Goal: Task Accomplishment & Management: Manage account settings

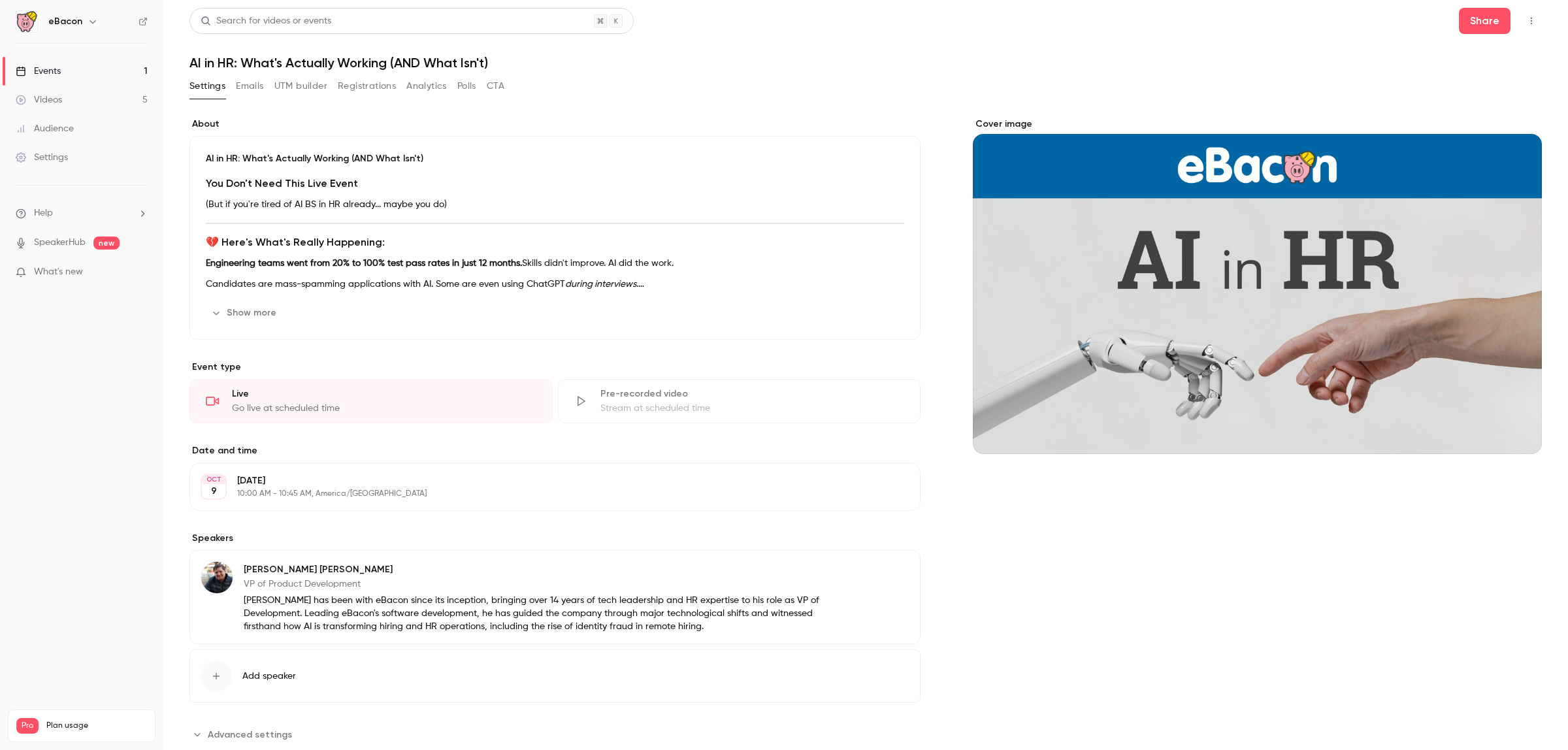
drag, startPoint x: 369, startPoint y: 92, endPoint x: 366, endPoint y: 99, distance: 7.6
click at [368, 97] on div "Settings Emails UTM builder Registrations Analytics Polls CTA" at bounding box center [347, 88] width 315 height 26
click at [373, 85] on button "Registrations" at bounding box center [367, 86] width 58 height 21
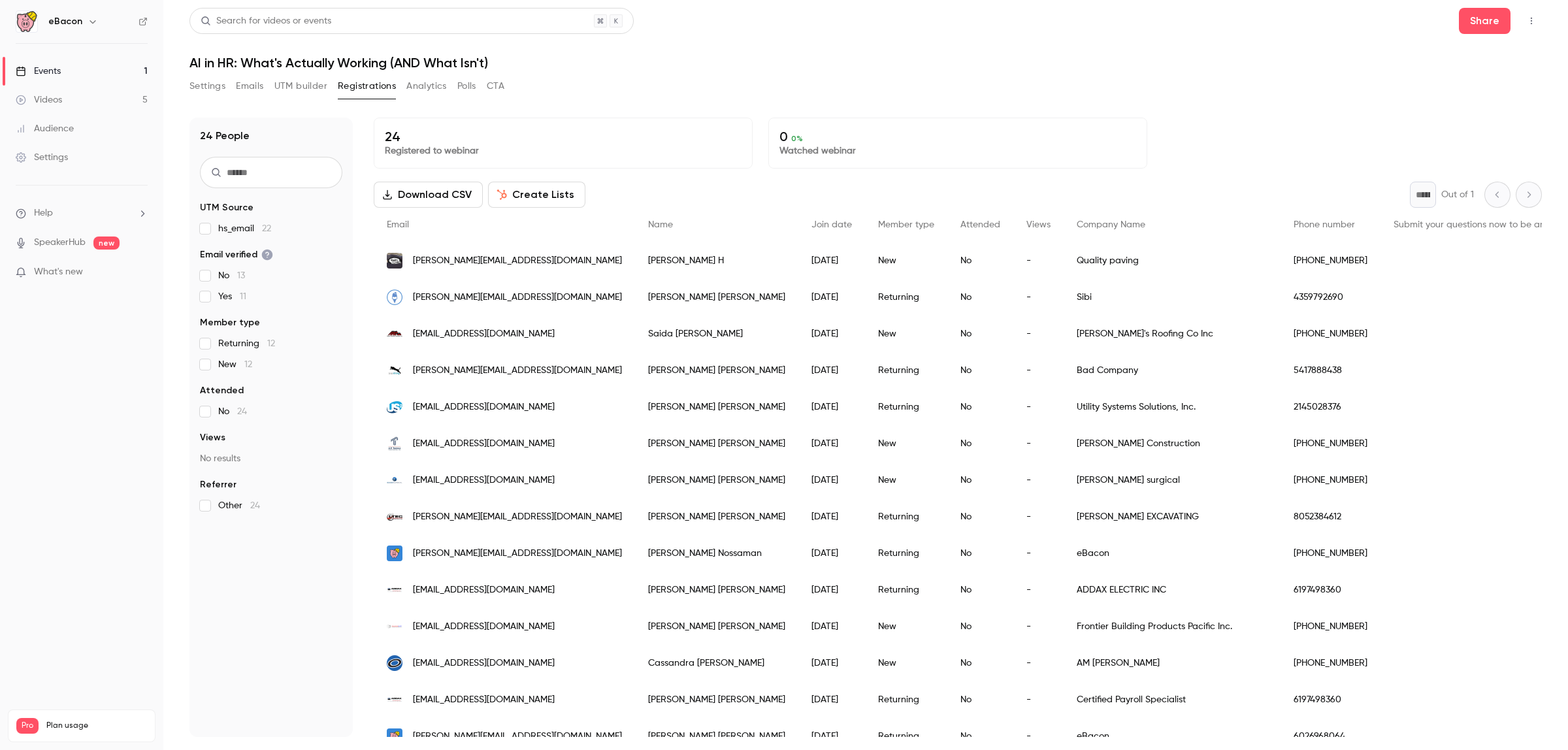
click at [302, 80] on button "UTM builder" at bounding box center [300, 86] width 53 height 21
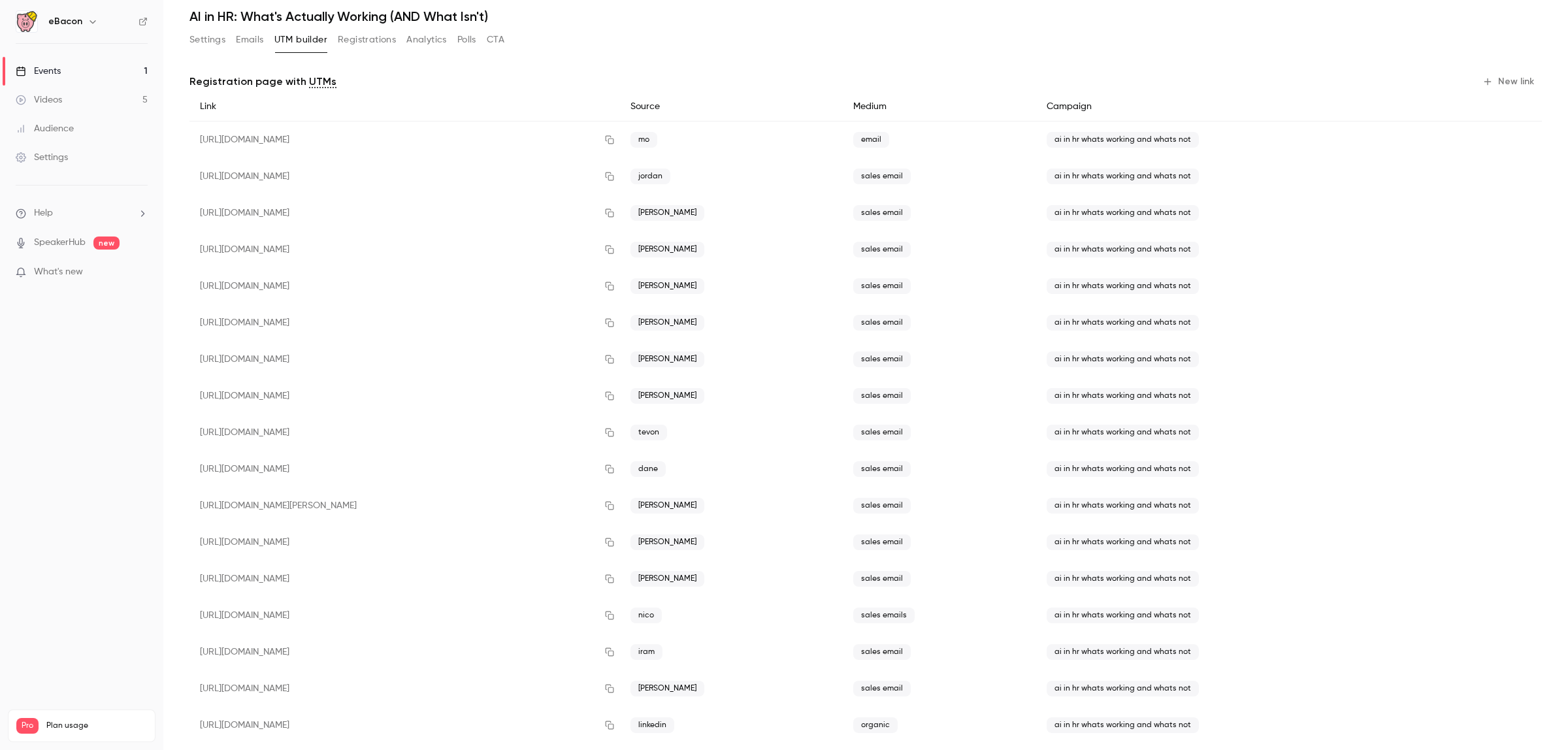
scroll to position [68, 0]
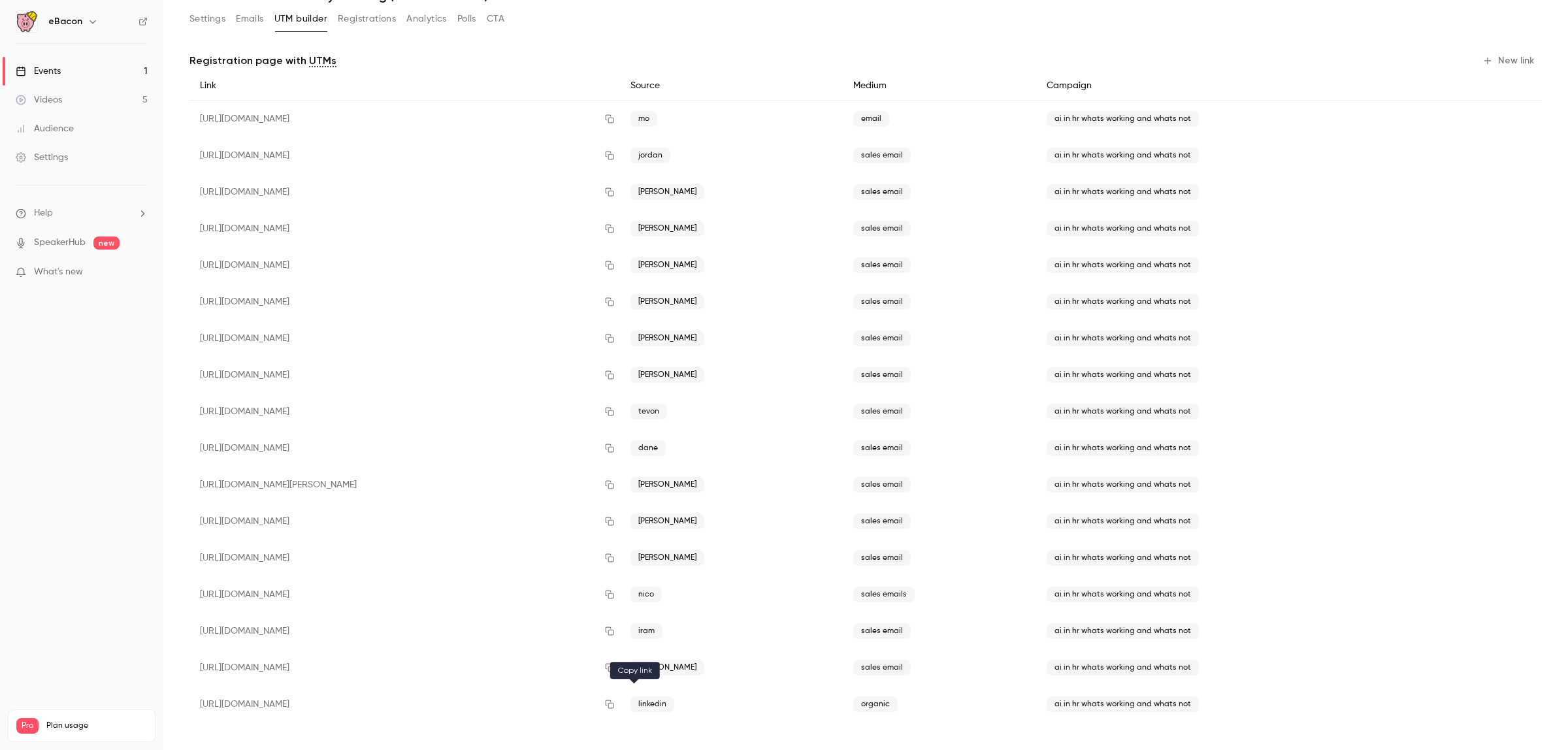
click at [614, 704] on icon "button" at bounding box center [609, 704] width 9 height 9
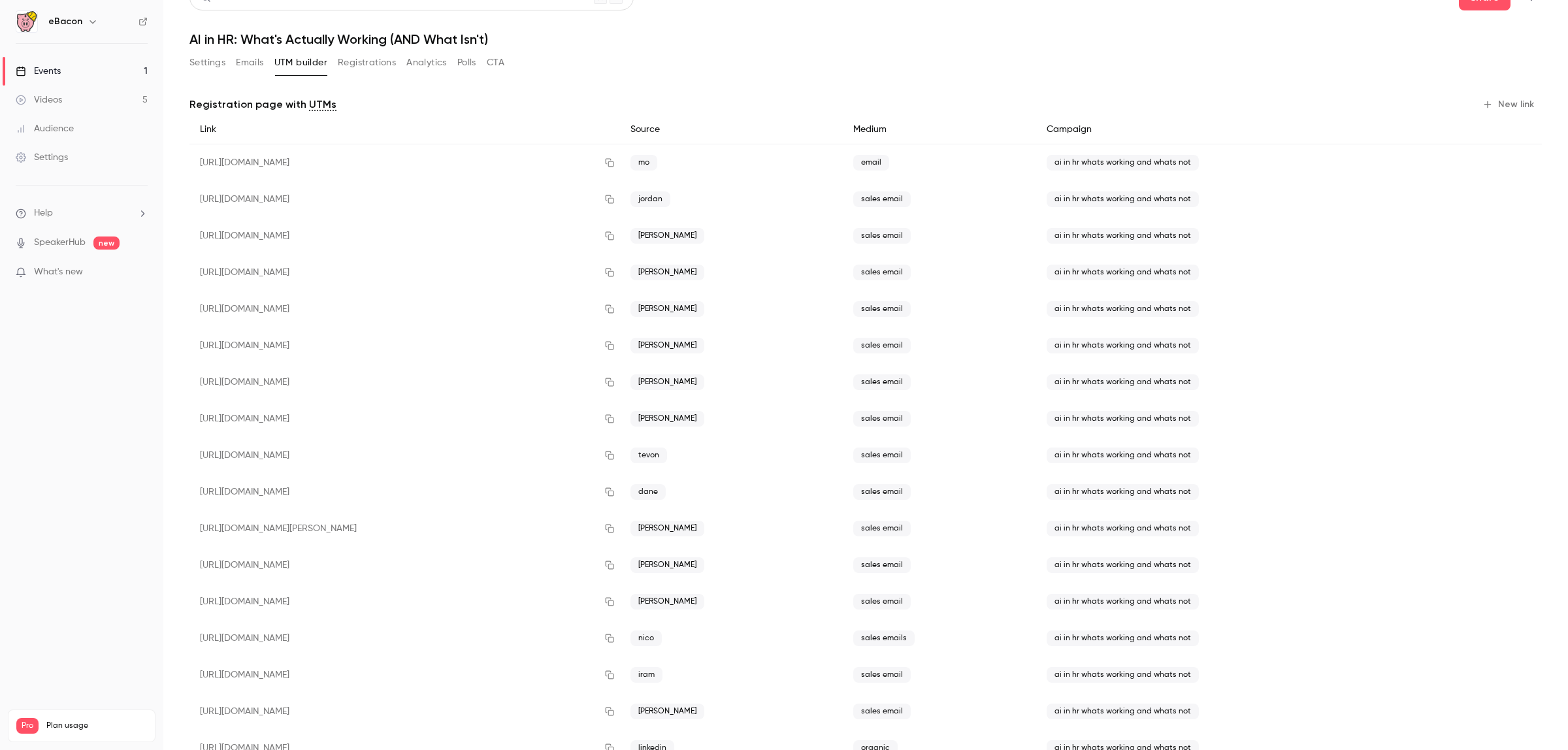
scroll to position [0, 0]
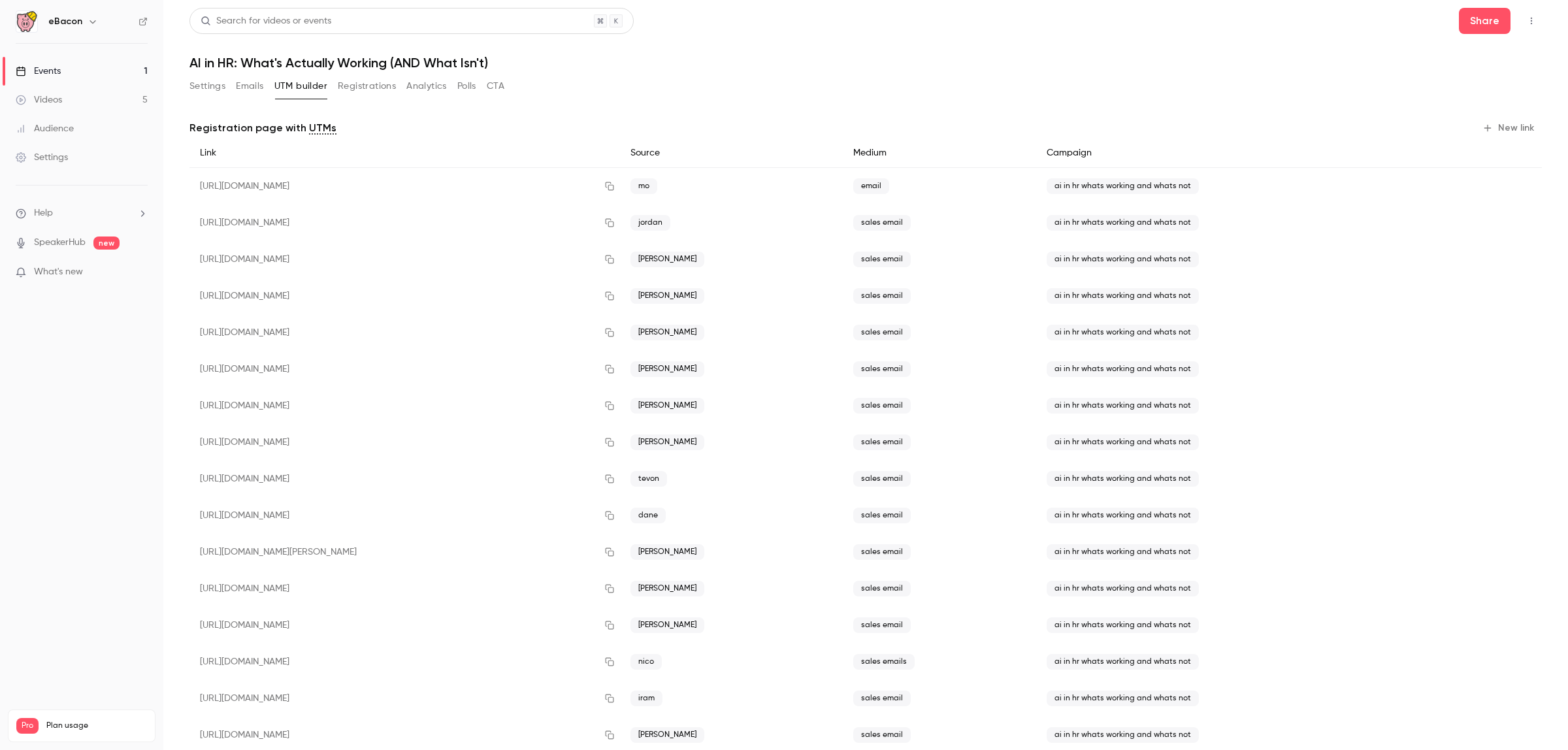
click at [373, 86] on button "Registrations" at bounding box center [367, 86] width 58 height 21
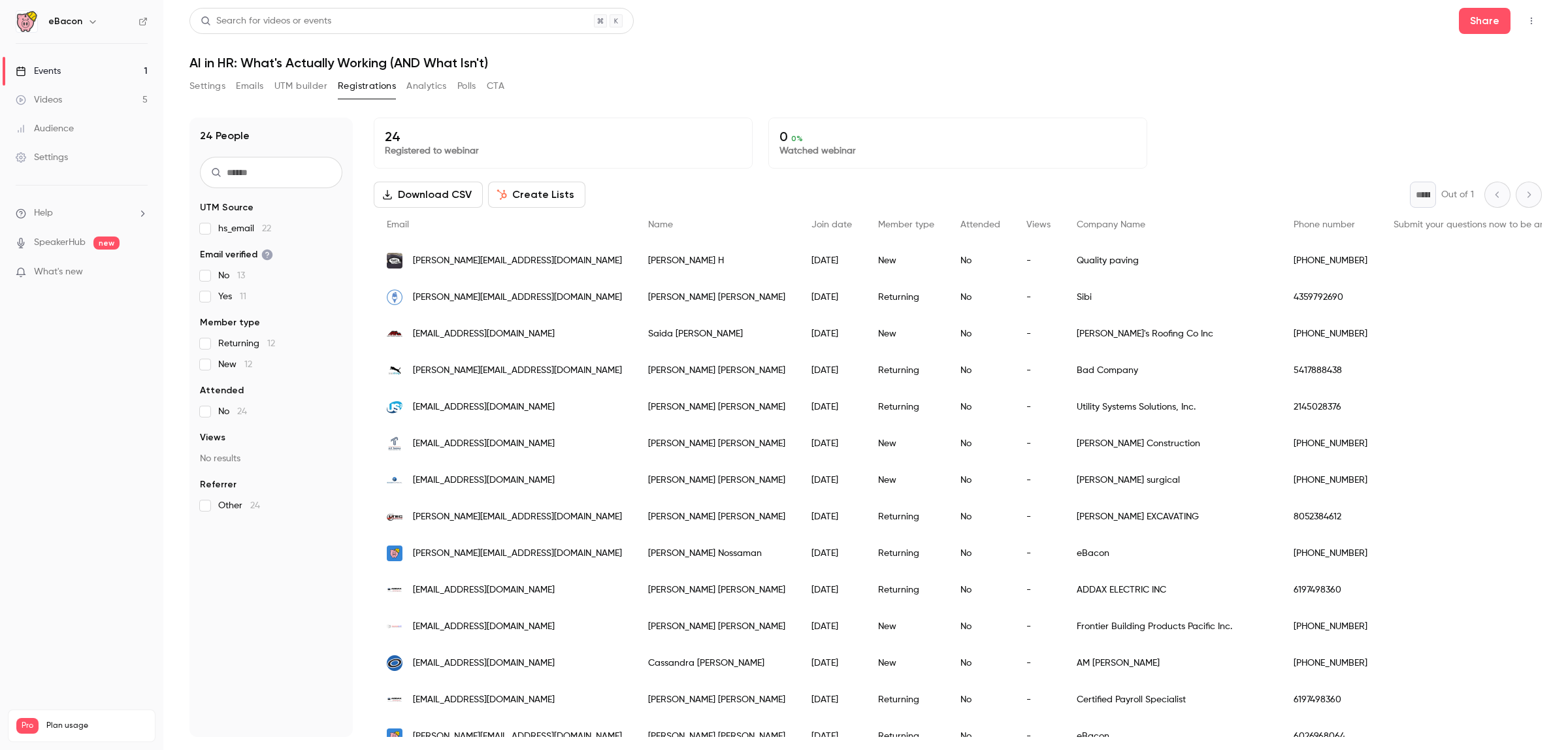
click at [527, 195] on button "Create Lists" at bounding box center [537, 194] width 97 height 26
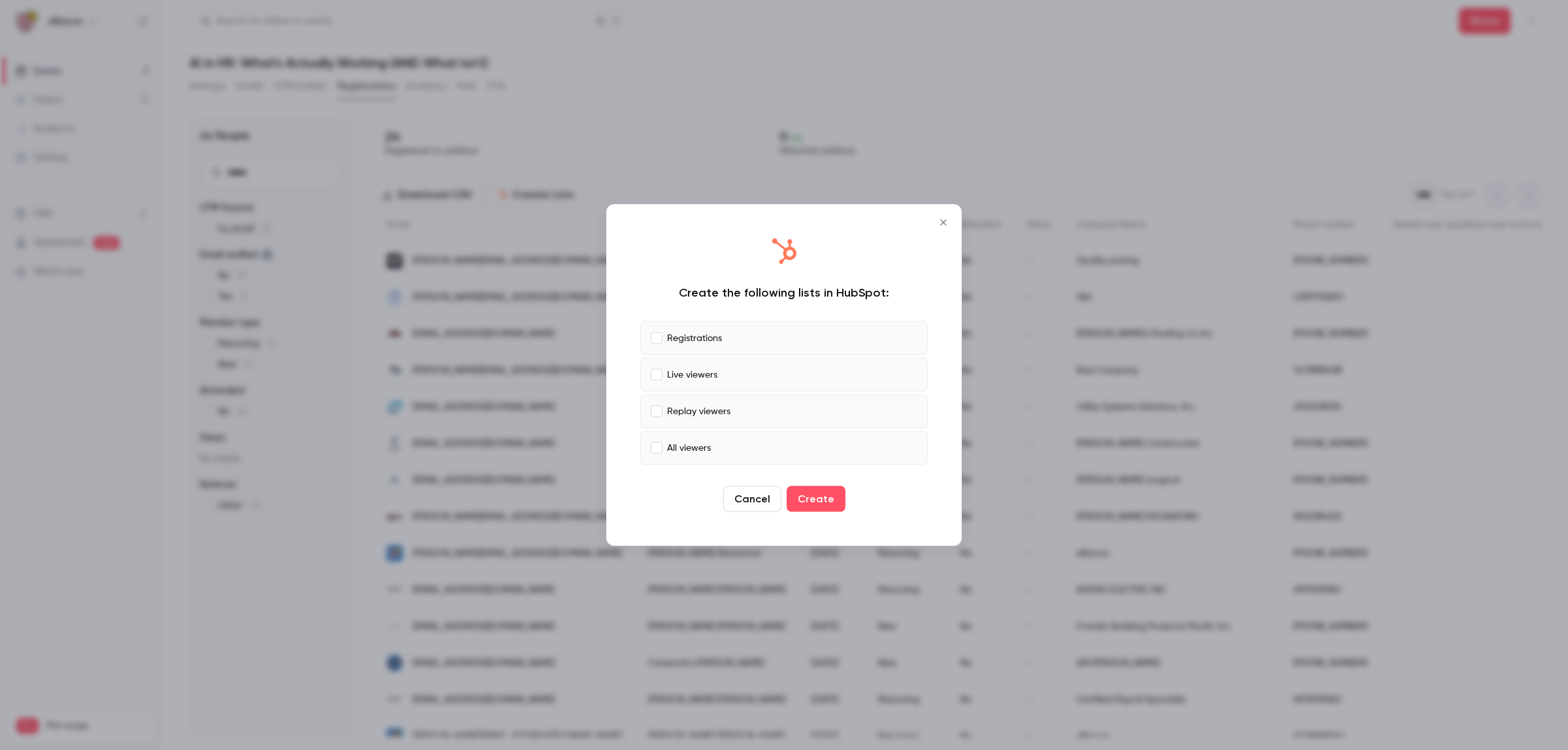
click at [697, 413] on p "Replay viewers" at bounding box center [699, 411] width 64 height 13
click at [732, 373] on label "Live viewers" at bounding box center [784, 375] width 288 height 34
click at [690, 451] on p "All viewers" at bounding box center [689, 447] width 44 height 13
click at [821, 504] on button "Create" at bounding box center [816, 498] width 59 height 26
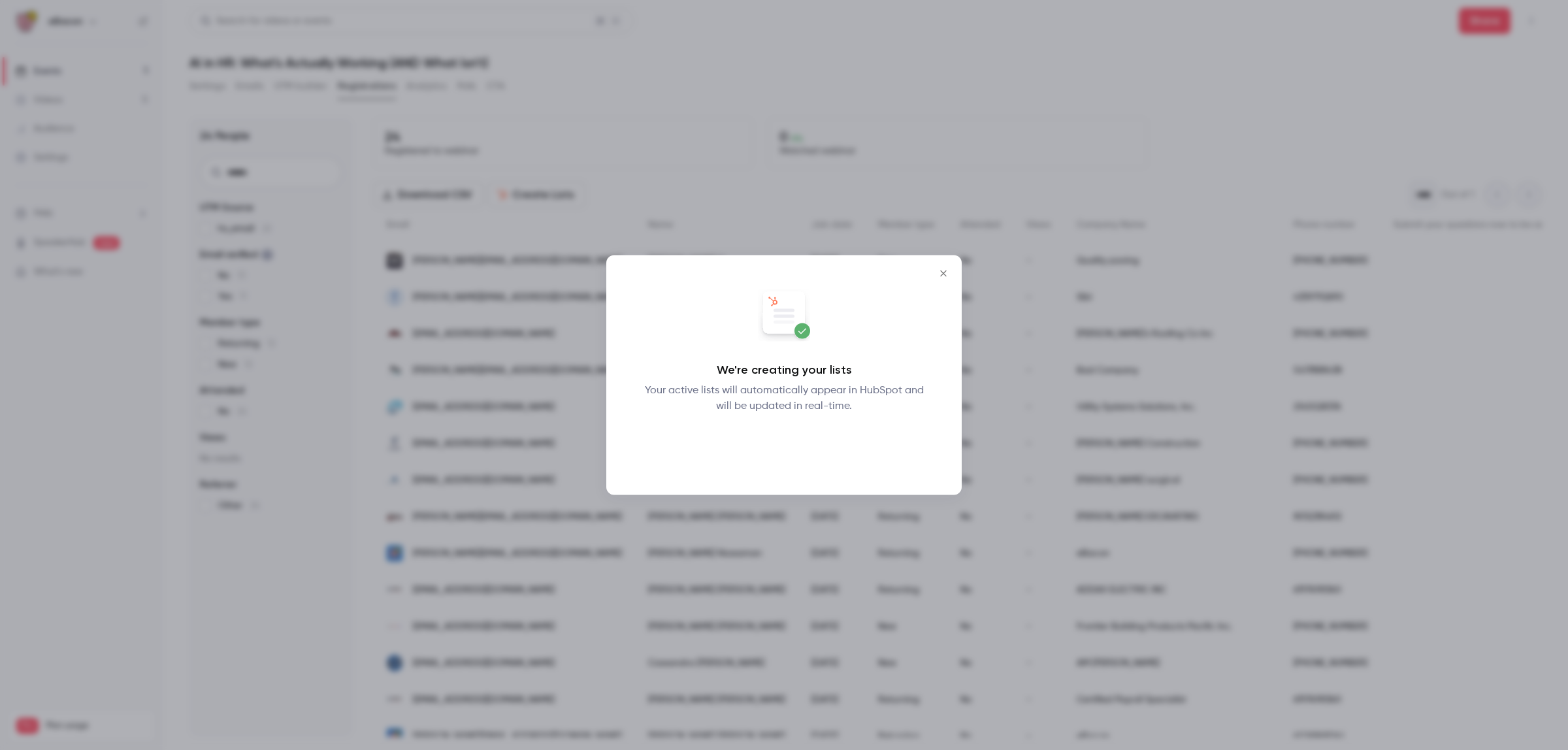
click at [784, 447] on button "Okay" at bounding box center [784, 448] width 48 height 26
